Goal: Transaction & Acquisition: Purchase product/service

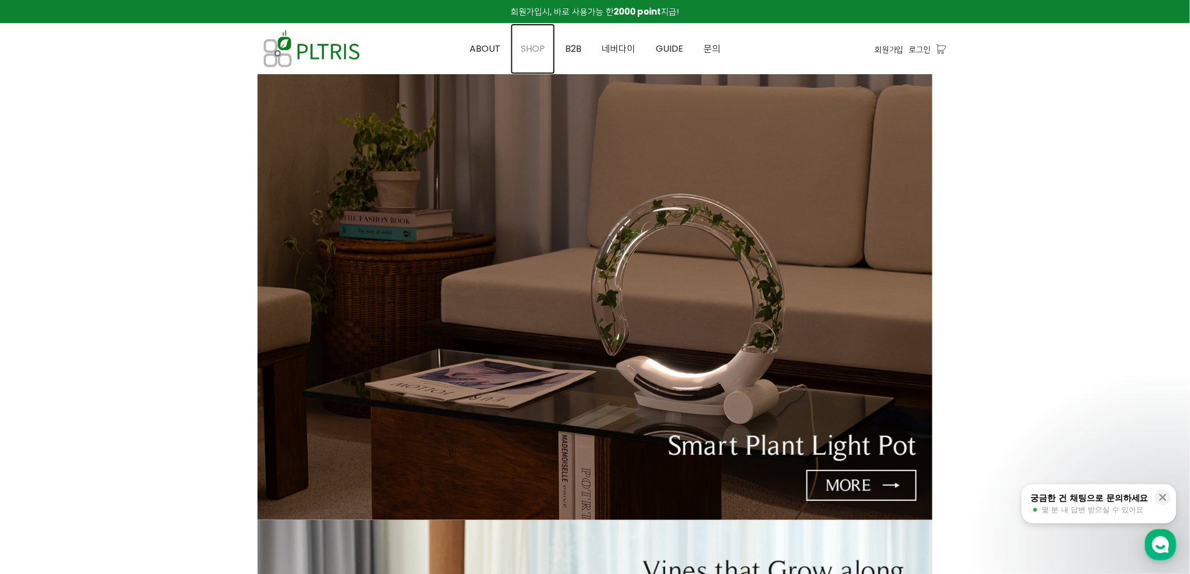
click at [541, 52] on span "SHOP" at bounding box center [533, 48] width 24 height 13
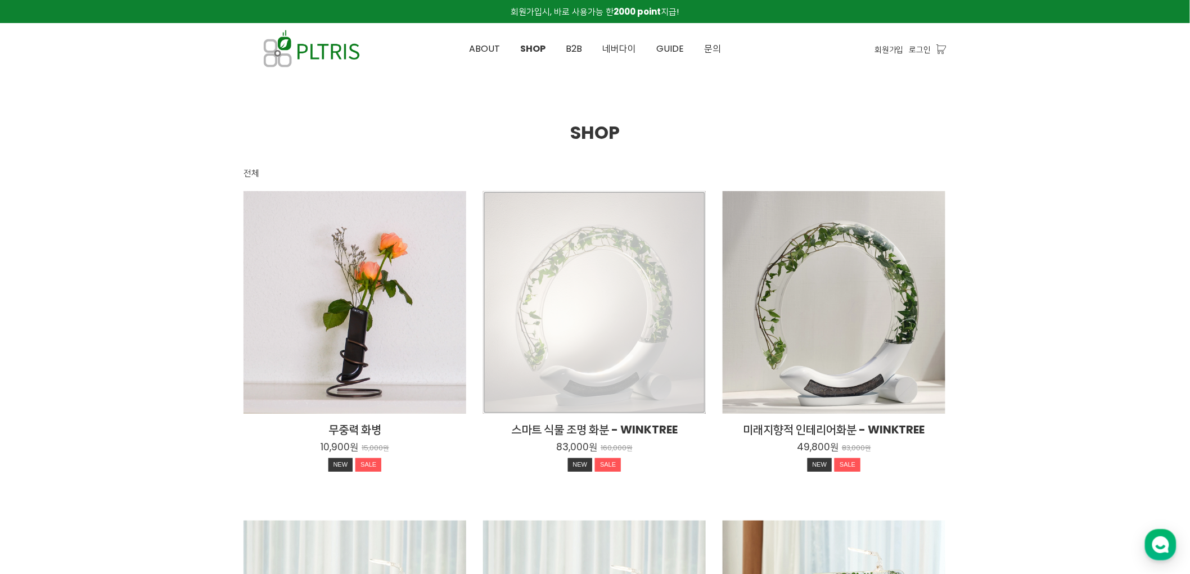
click at [643, 262] on div "스마트 식물 조명 화분 - WINKTREE 83,000원 160,000원 NEW SALE" at bounding box center [594, 302] width 223 height 223
